Goal: Information Seeking & Learning: Learn about a topic

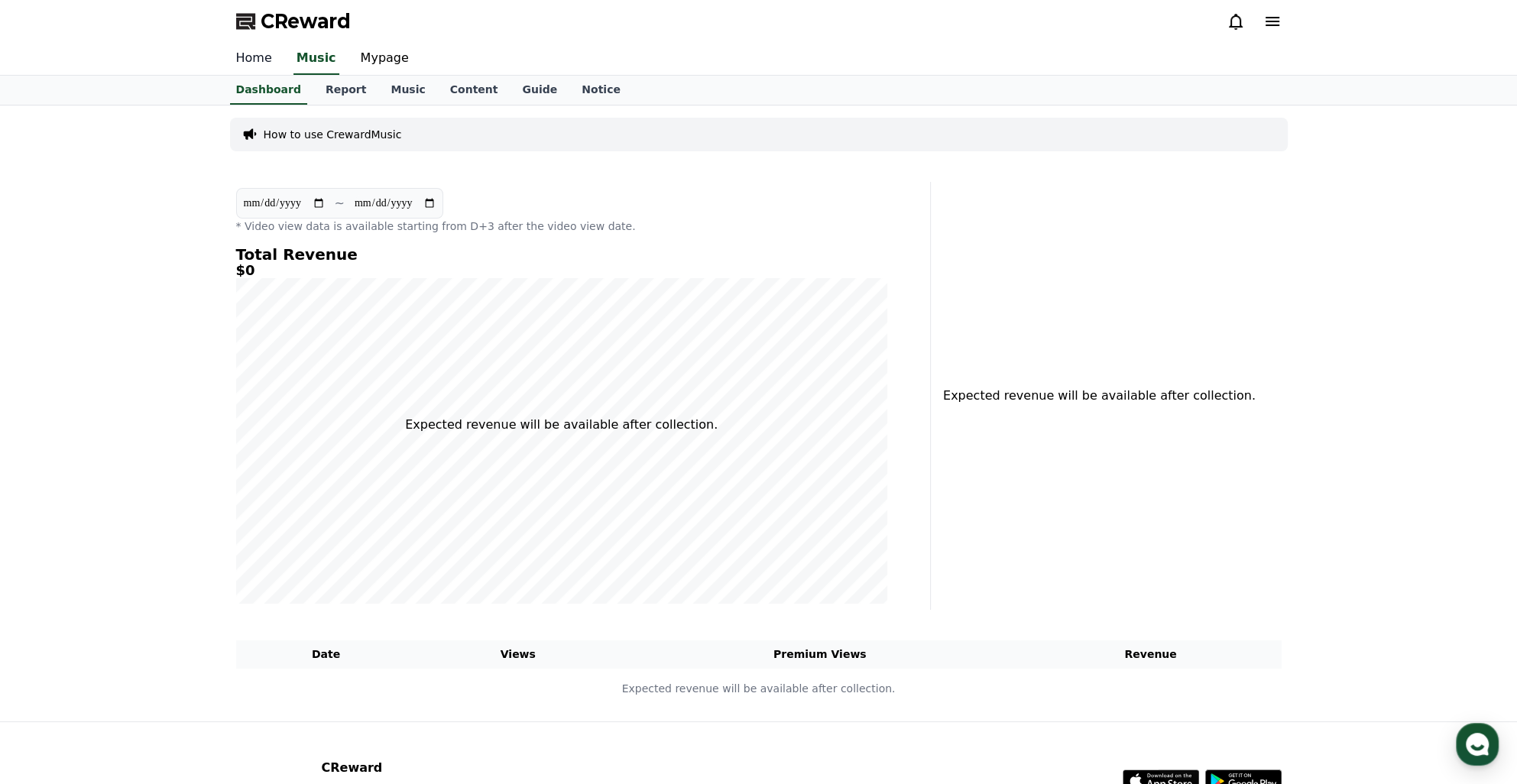
click at [245, 54] on link "Home" at bounding box center [254, 58] width 60 height 32
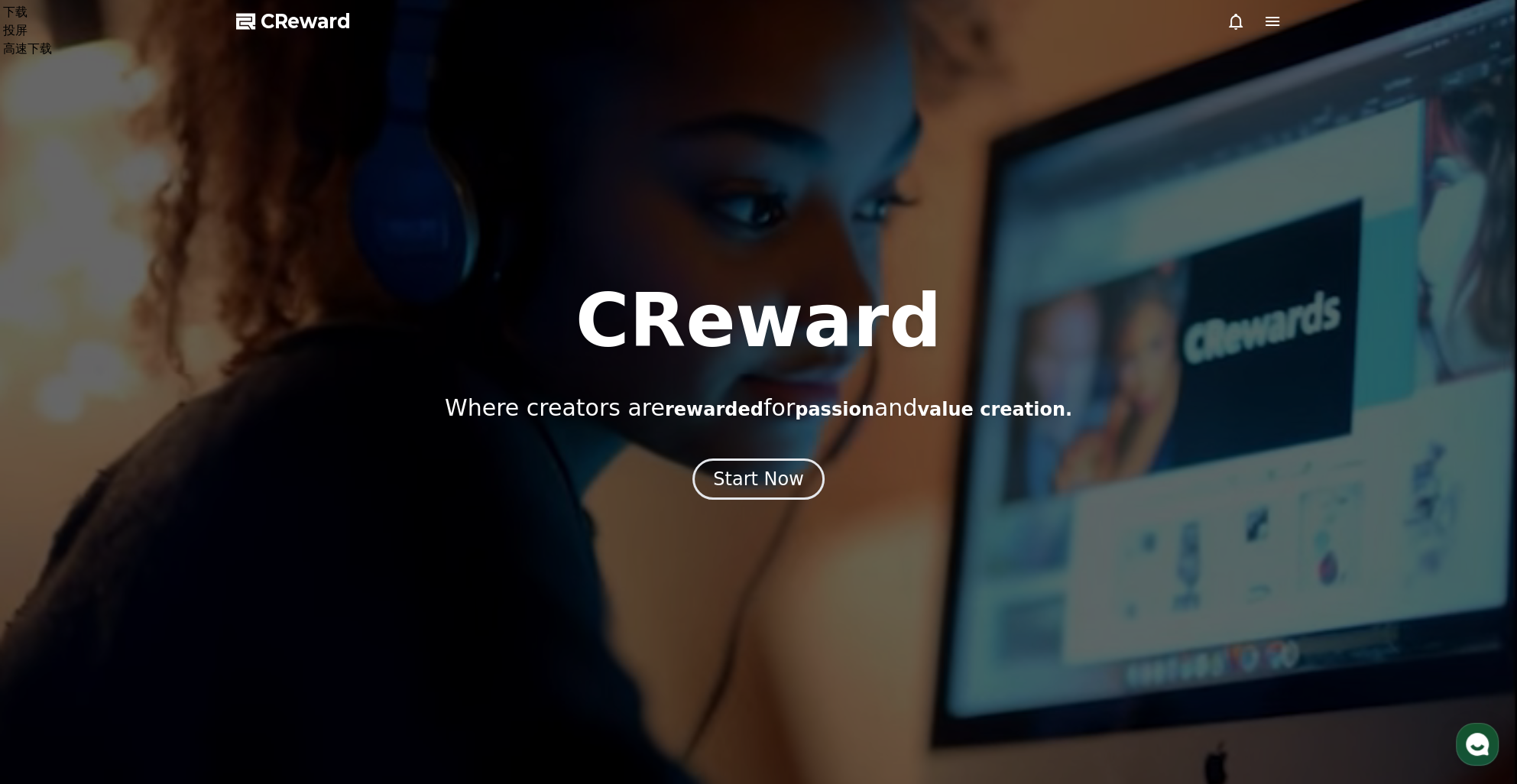
click at [1027, 137] on div at bounding box center [758, 392] width 1517 height 784
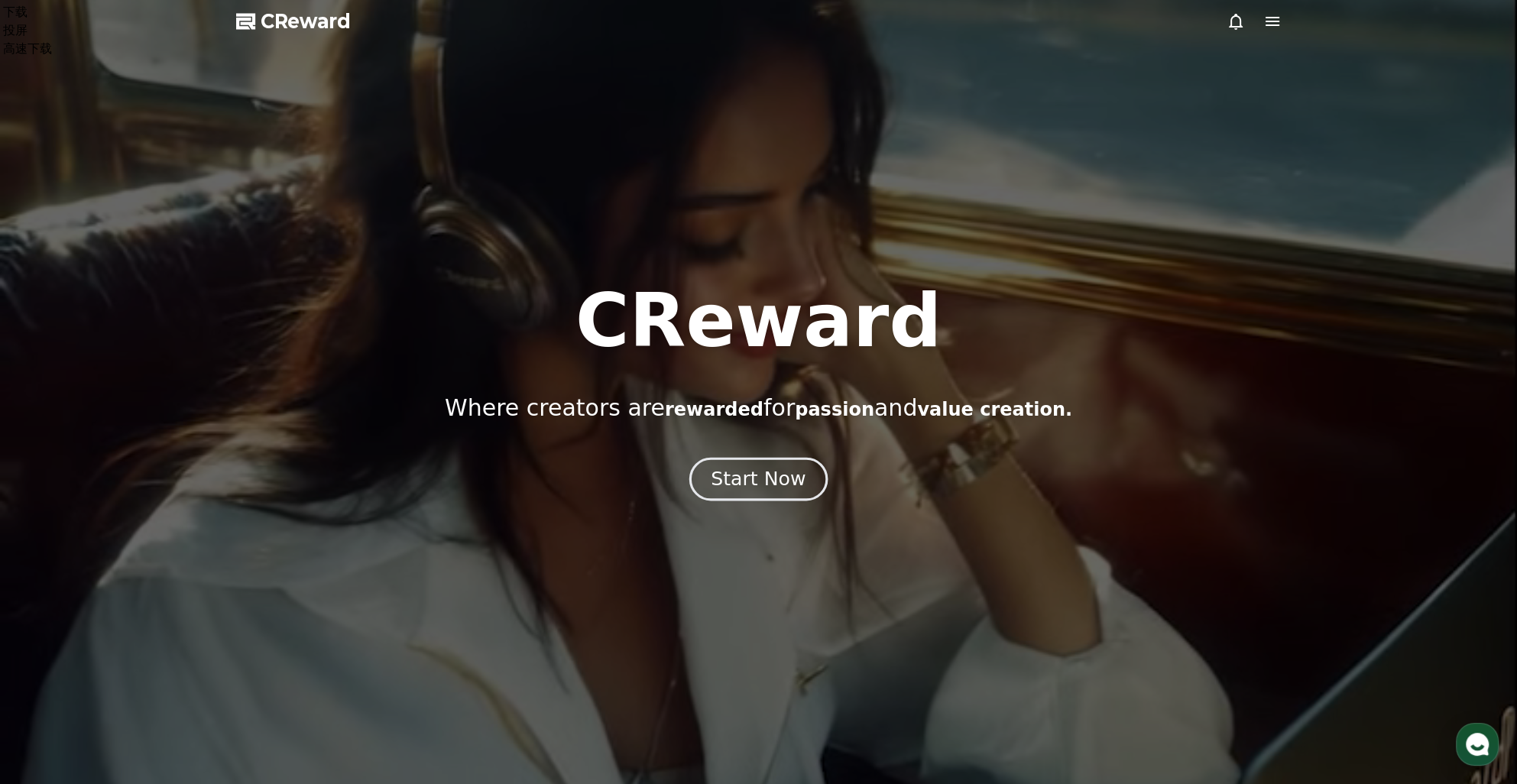
click at [766, 492] on button "Start Now" at bounding box center [758, 480] width 138 height 43
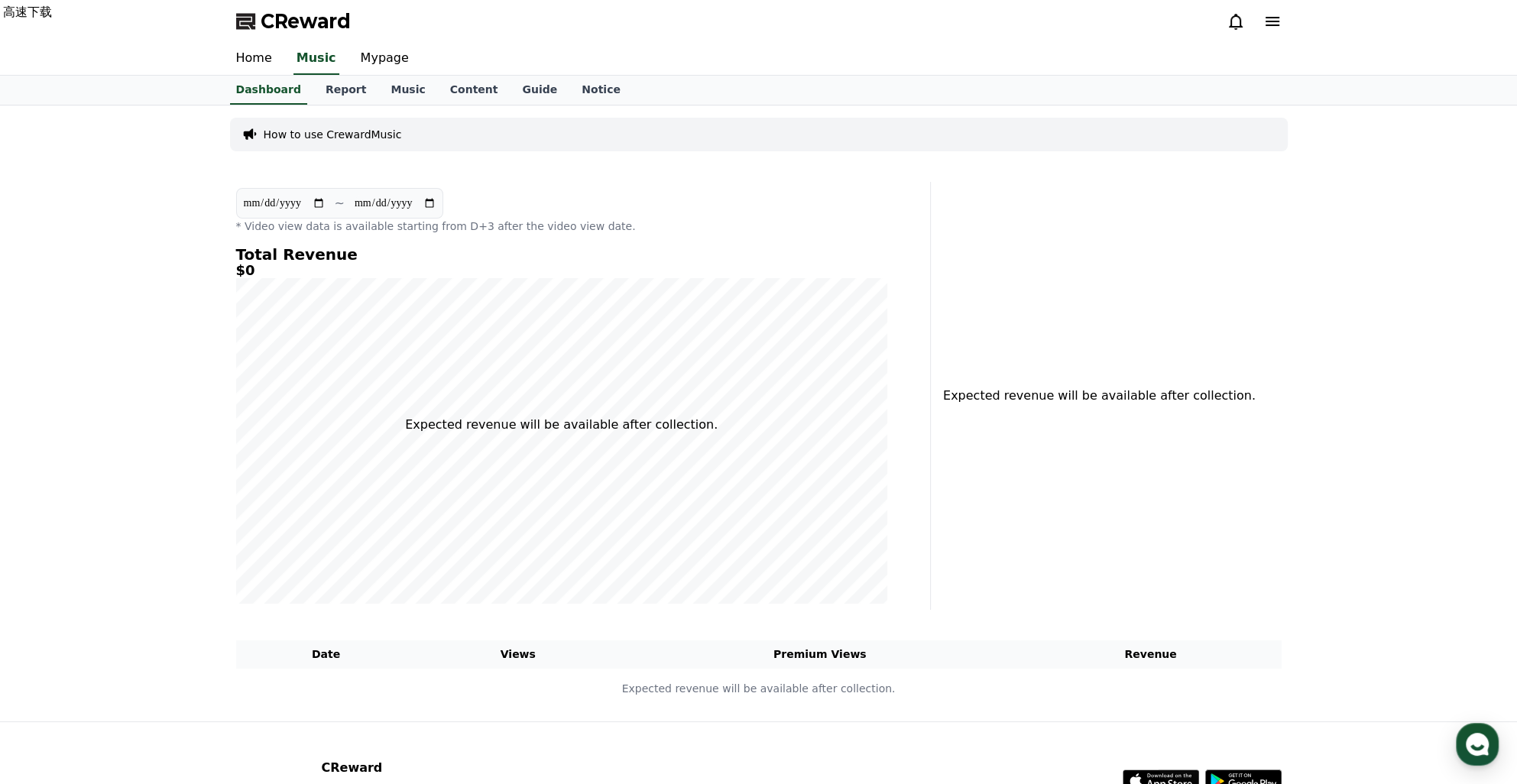
click at [1027, 17] on icon at bounding box center [1273, 22] width 14 height 9
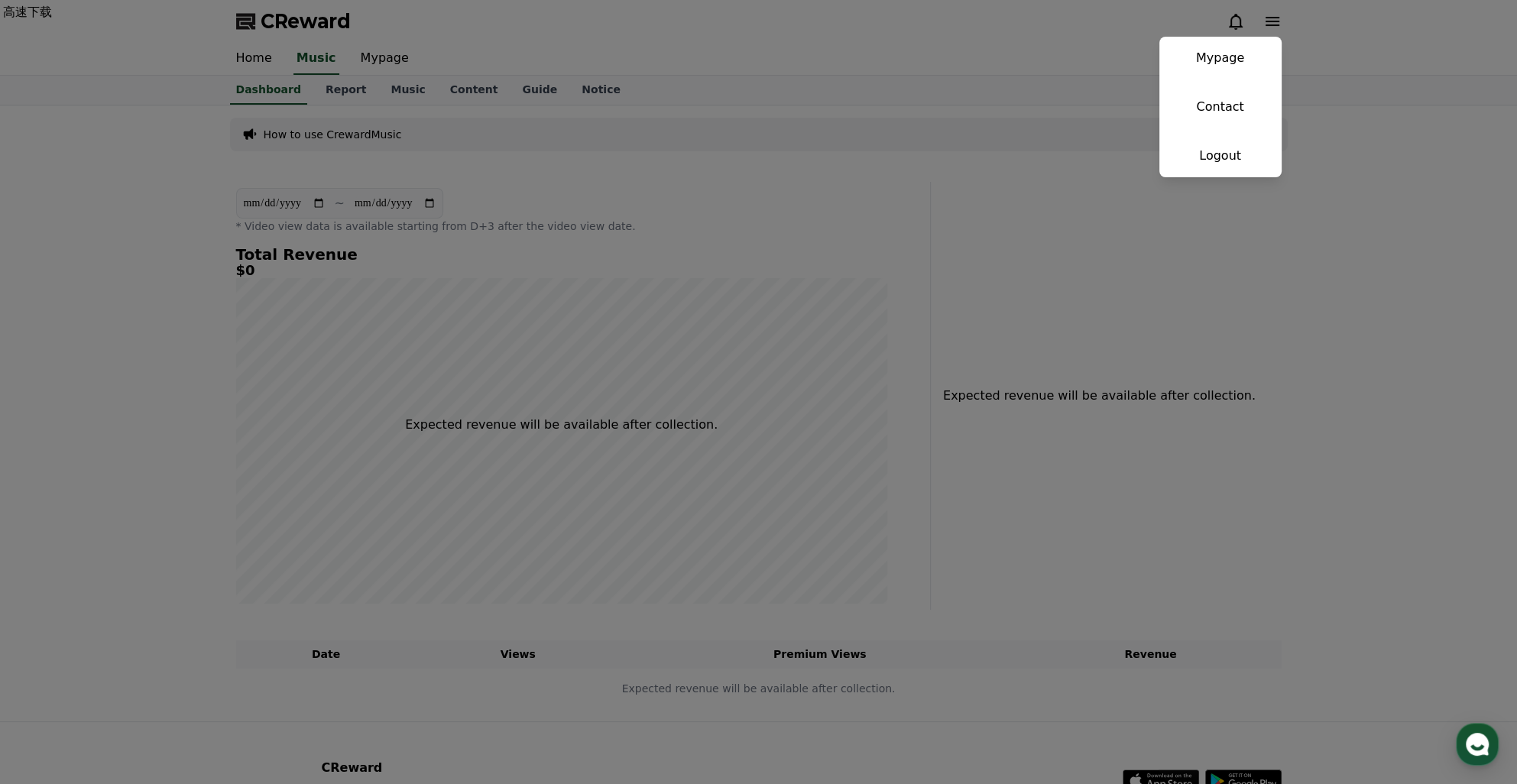
click at [1027, 20] on button "close" at bounding box center [758, 392] width 1517 height 784
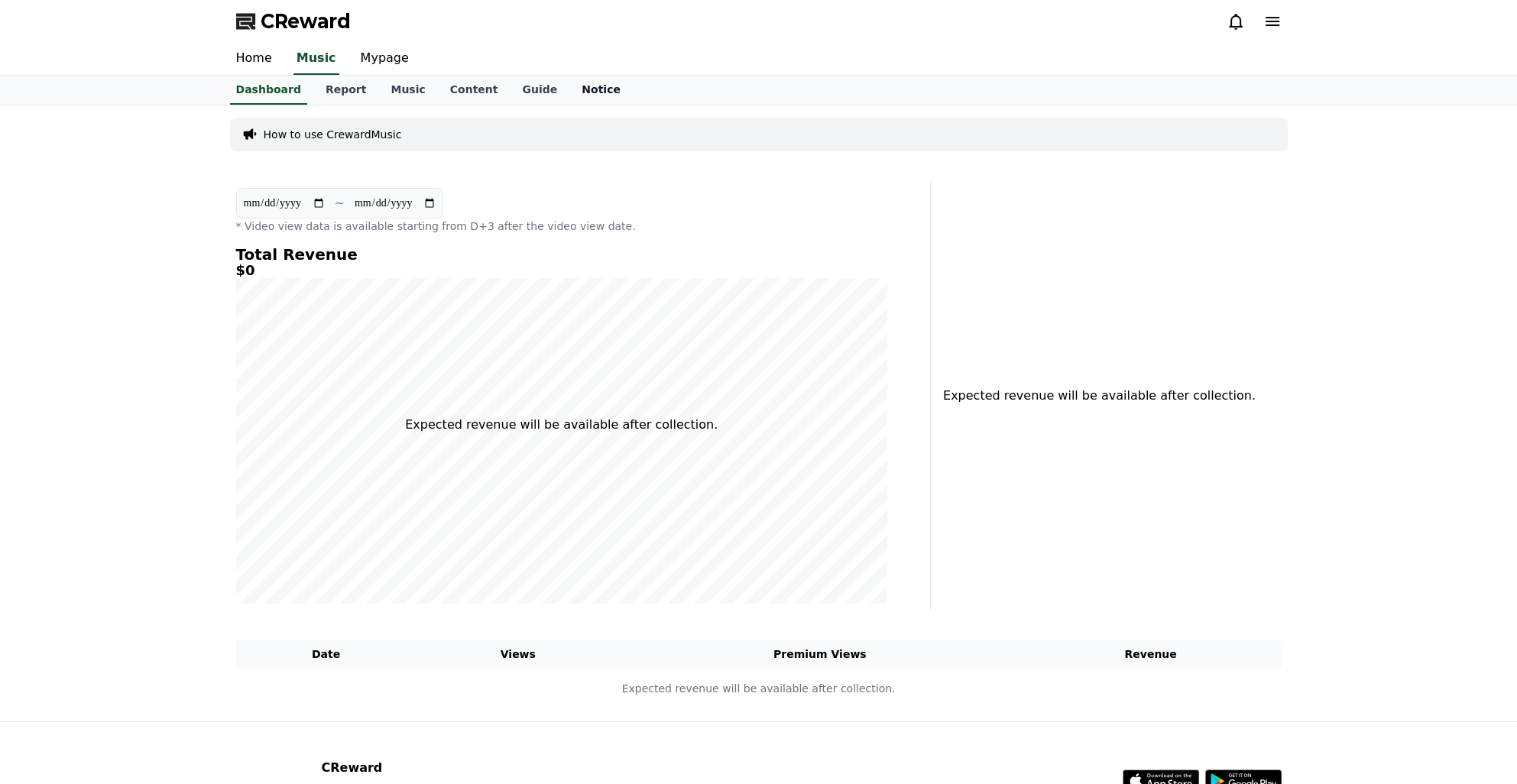
click at [579, 96] on link "Notice" at bounding box center [602, 90] width 64 height 29
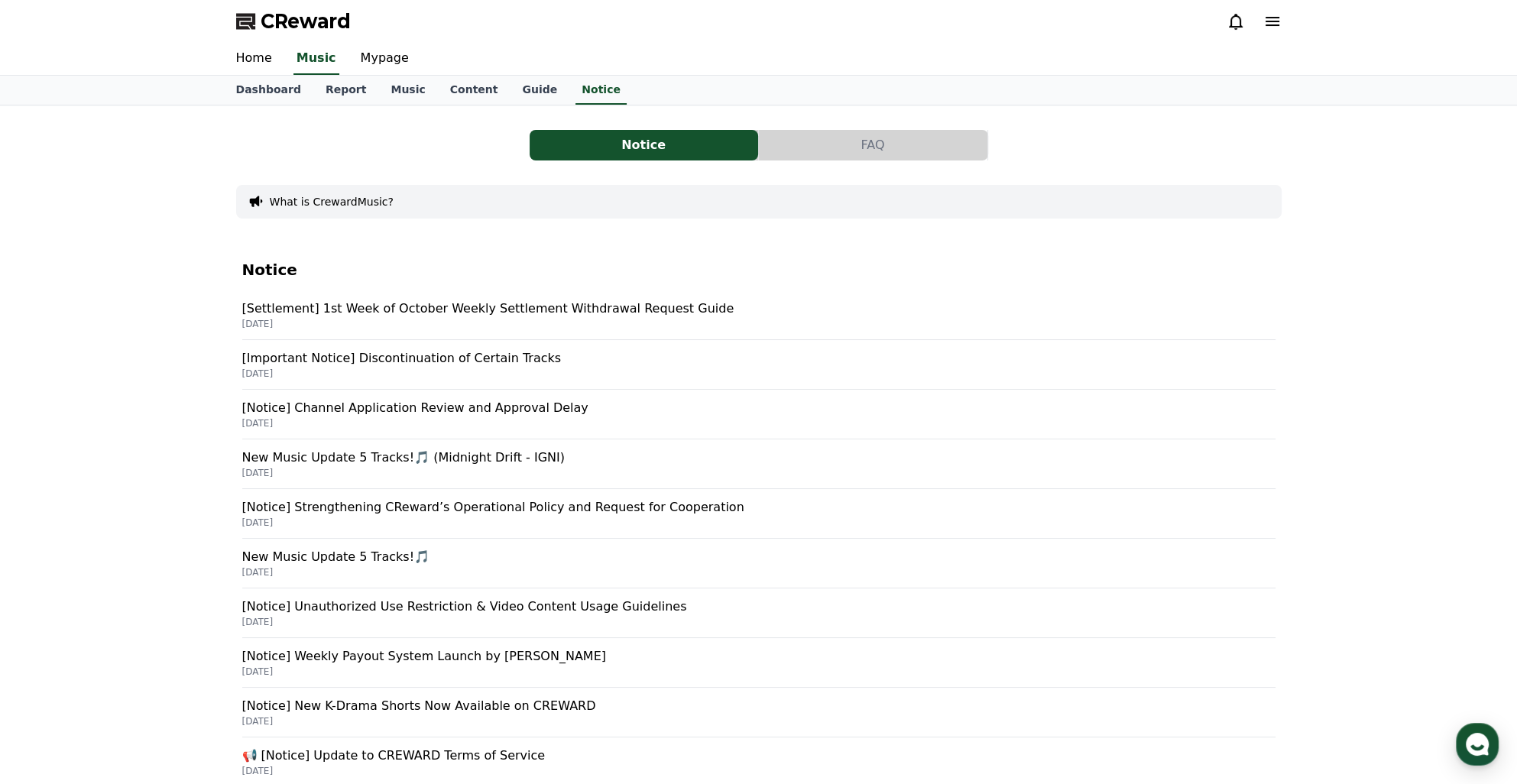
click at [1405, 41] on div "CReward" at bounding box center [758, 21] width 1517 height 43
drag, startPoint x: 1059, startPoint y: 44, endPoint x: 1102, endPoint y: 35, distance: 43.9
click at [1059, 44] on div "Home Music Mypage" at bounding box center [759, 58] width 1070 height 32
click at [976, 50] on div "Home Music Mypage" at bounding box center [759, 58] width 1070 height 32
click at [1126, 167] on div "Notice FAQ What is CrewardMusic? Notice [Settlement] 1st Week of October Weekly…" at bounding box center [759, 561] width 1046 height 886
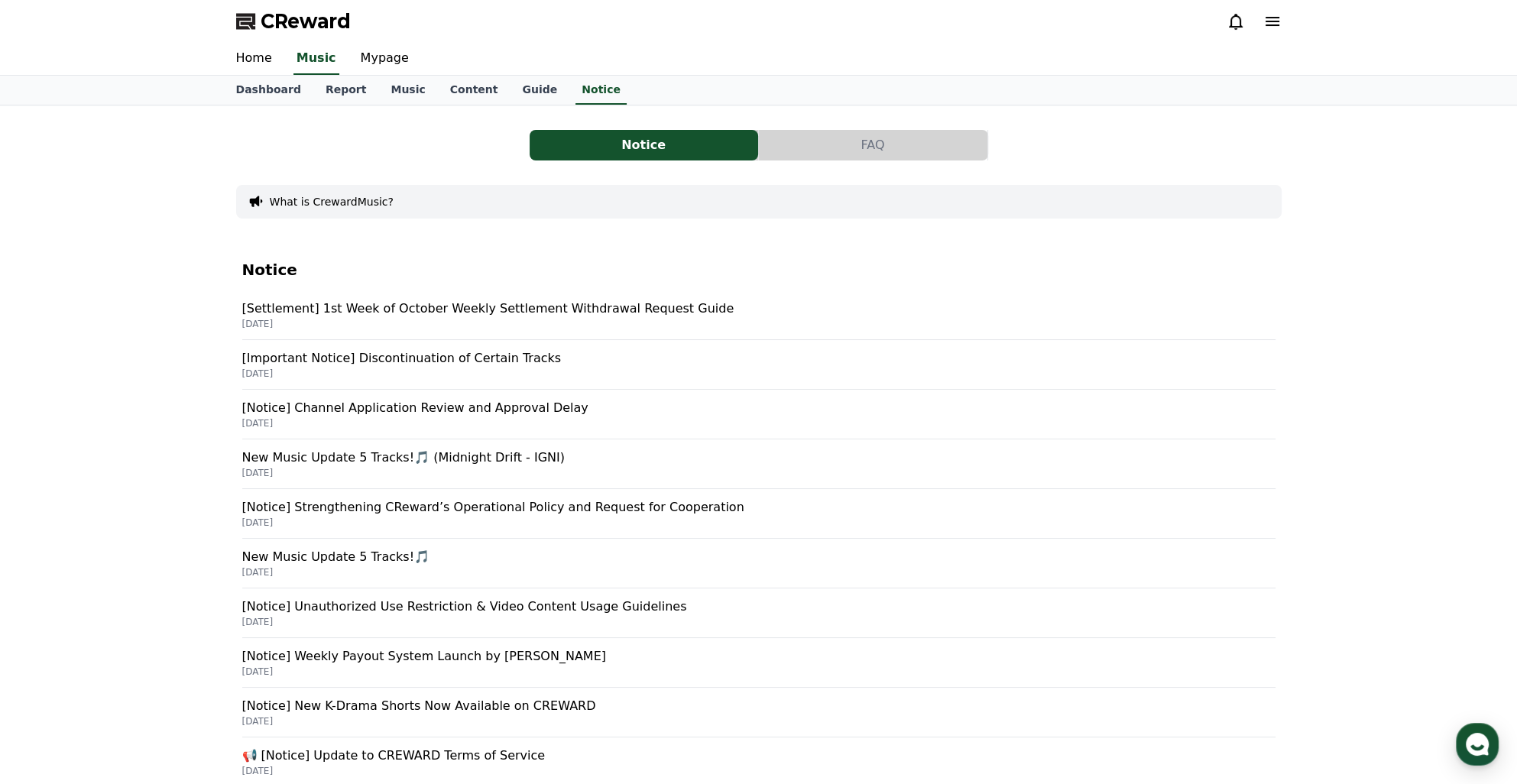
drag, startPoint x: 474, startPoint y: 276, endPoint x: 429, endPoint y: 253, distance: 50.5
click at [429, 253] on div "Notice [Settlement] 1st Week of October Weekly Settlement Withdrawal Request Gu…" at bounding box center [759, 623] width 1033 height 748
click at [495, 316] on p "[Settlement] 1st Week of October Weekly Settlement Withdrawal Request Guide" at bounding box center [759, 308] width 1033 height 19
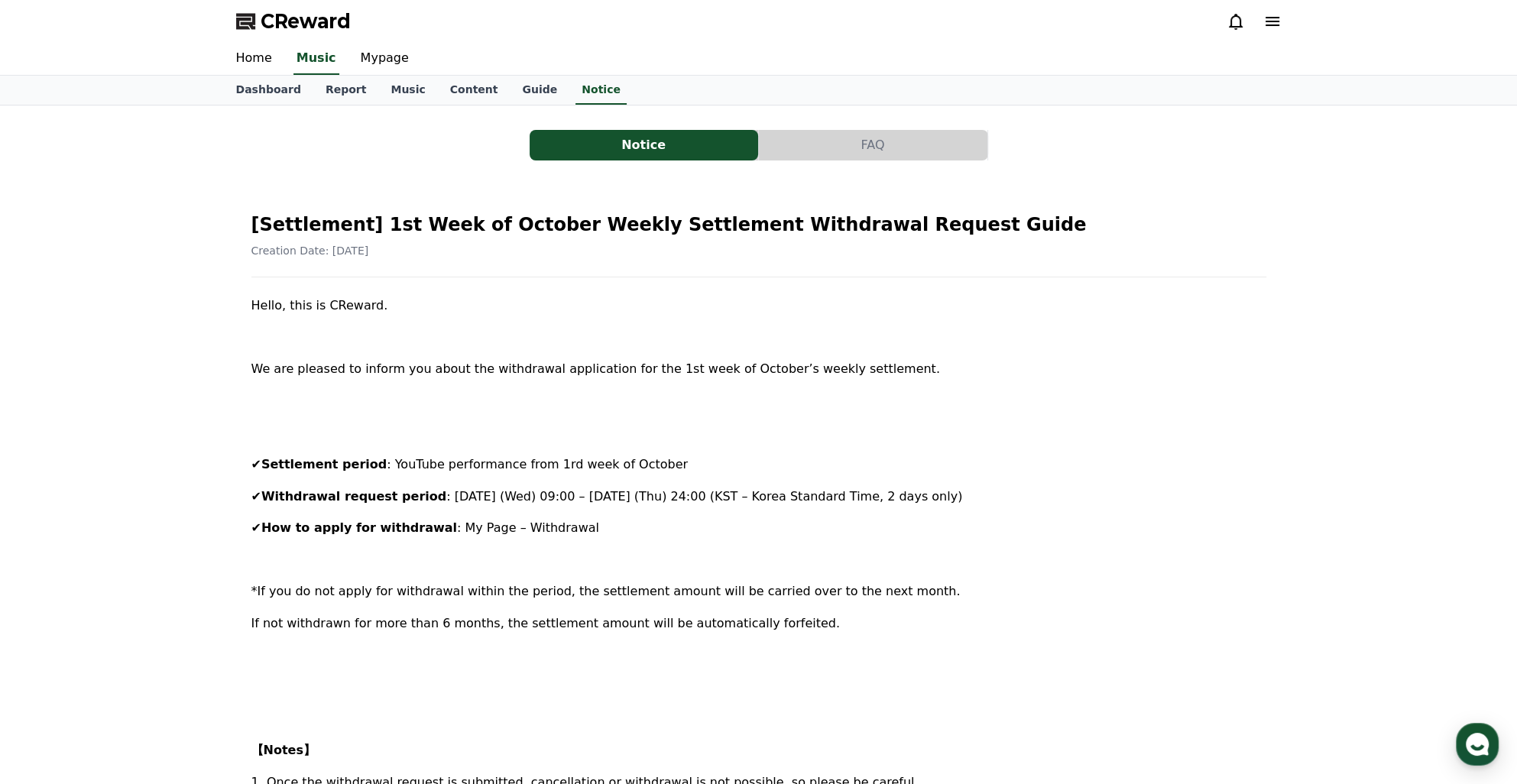
click at [1115, 420] on div "Hello, this is CReward. We are pleased to inform you about the withdrawal appli…" at bounding box center [758, 760] width 1015 height 929
drag, startPoint x: 1412, startPoint y: 139, endPoint x: 1412, endPoint y: 32, distance: 107.0
click at [1412, 139] on div "Notice FAQ [Settlement] 1st Week of October Weekly Settlement Withdrawal Reques…" at bounding box center [758, 701] width 1517 height 1192
